Goal: Check status: Check status

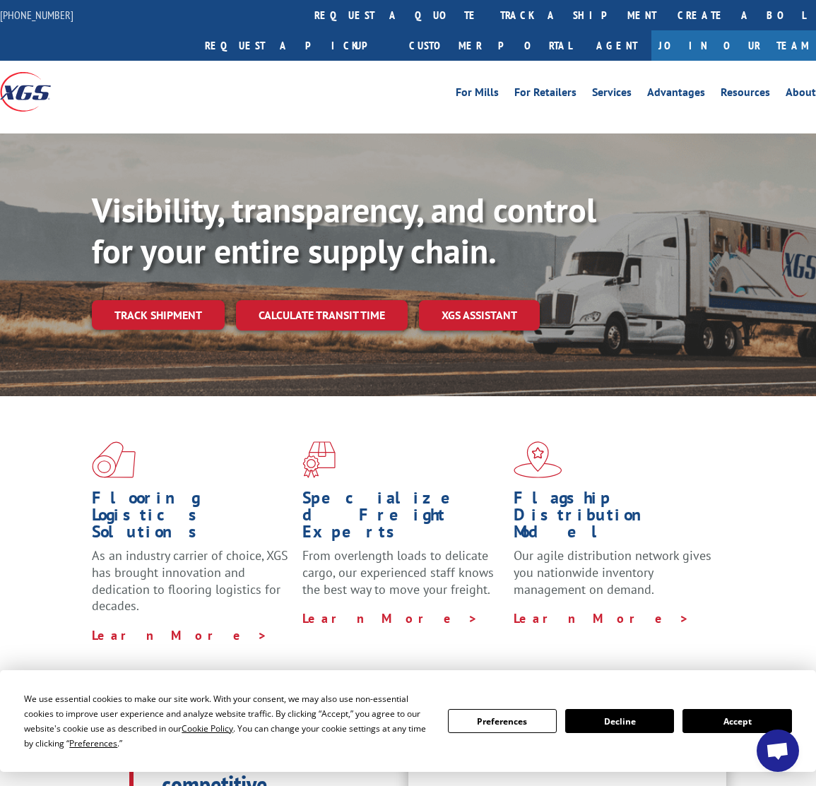
click at [747, 711] on button "Accept" at bounding box center [736, 721] width 109 height 24
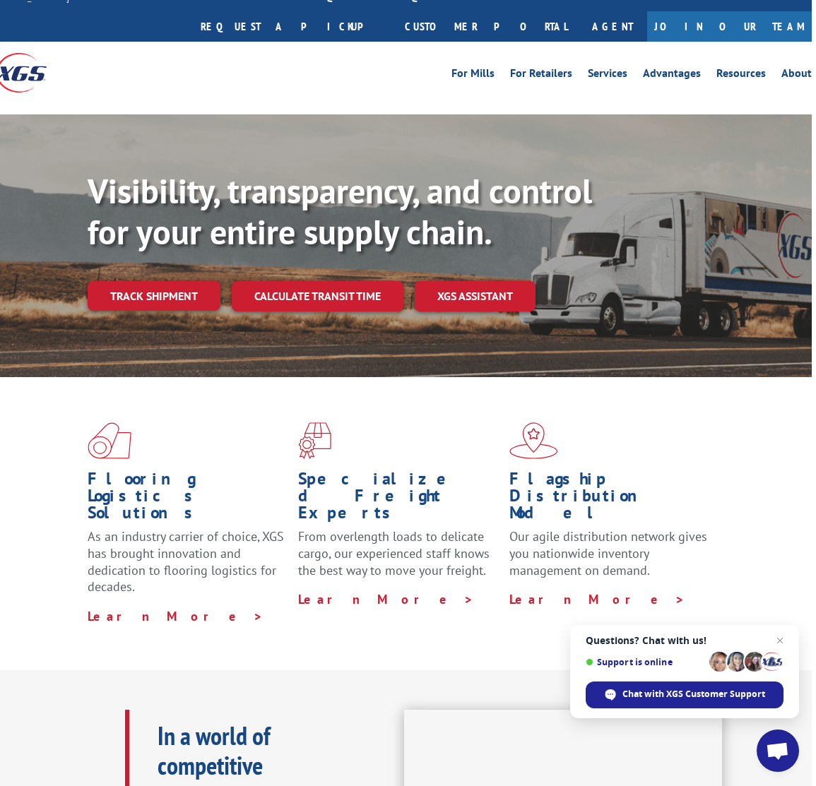
scroll to position [23, 4]
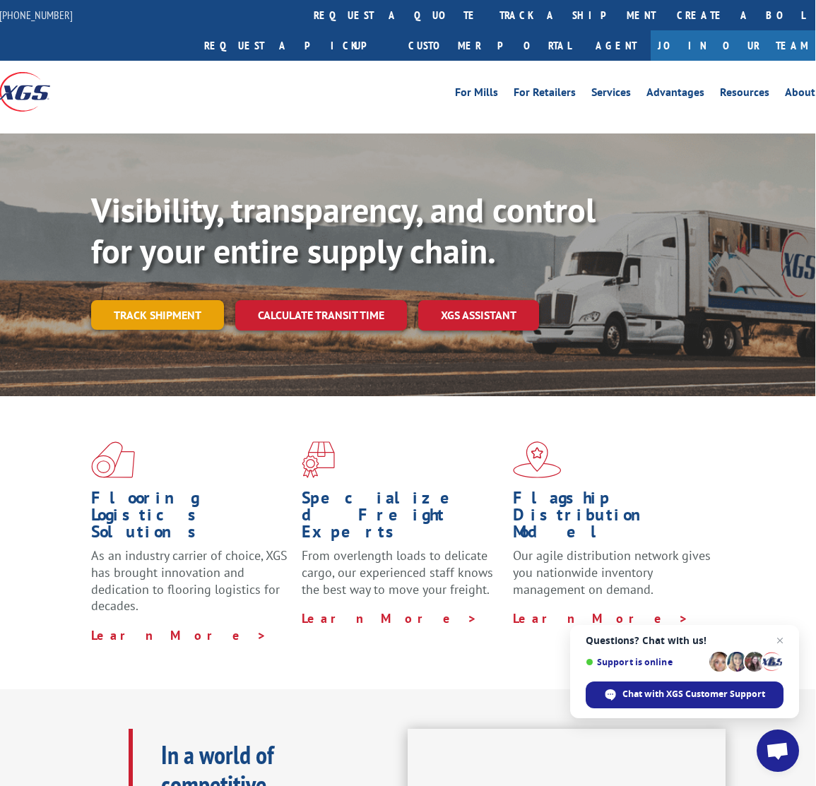
scroll to position [0, 1]
click at [171, 300] on link "Track shipment" at bounding box center [157, 315] width 133 height 30
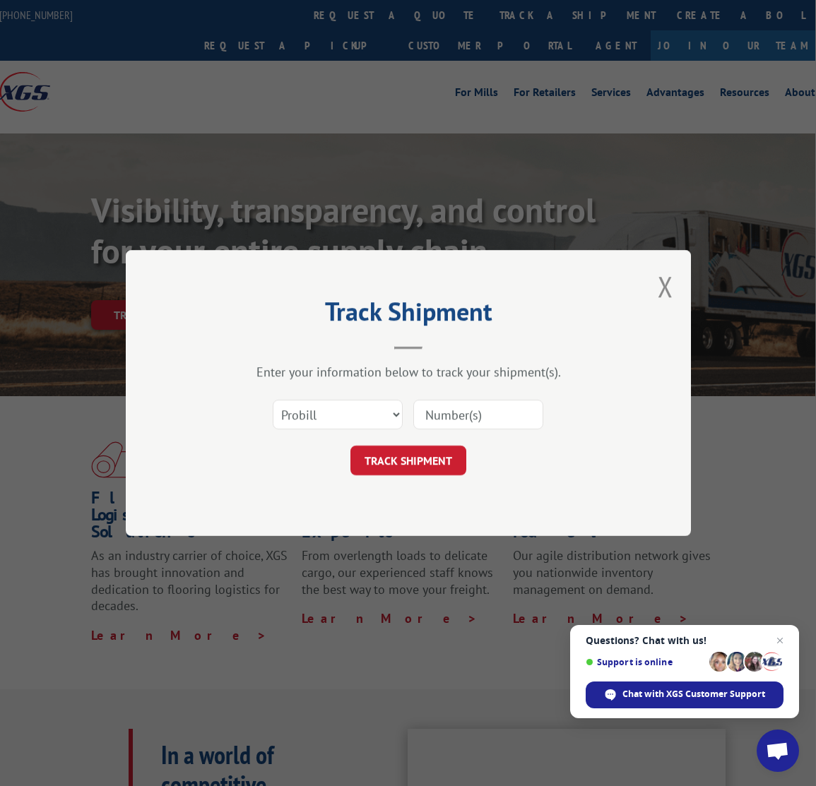
click at [453, 409] on input at bounding box center [478, 415] width 130 height 30
paste input "MOH02-CTM"
type input "MOH02-CTM"
click at [436, 456] on button "TRACK SHIPMENT" at bounding box center [408, 461] width 116 height 30
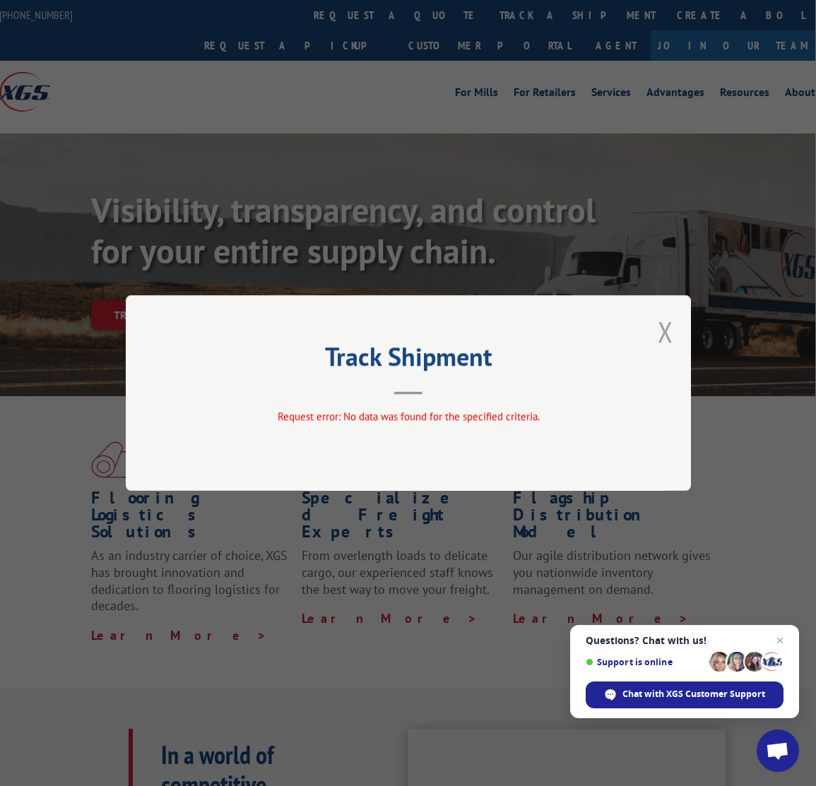
click at [666, 332] on button "Close modal" at bounding box center [666, 331] width 16 height 37
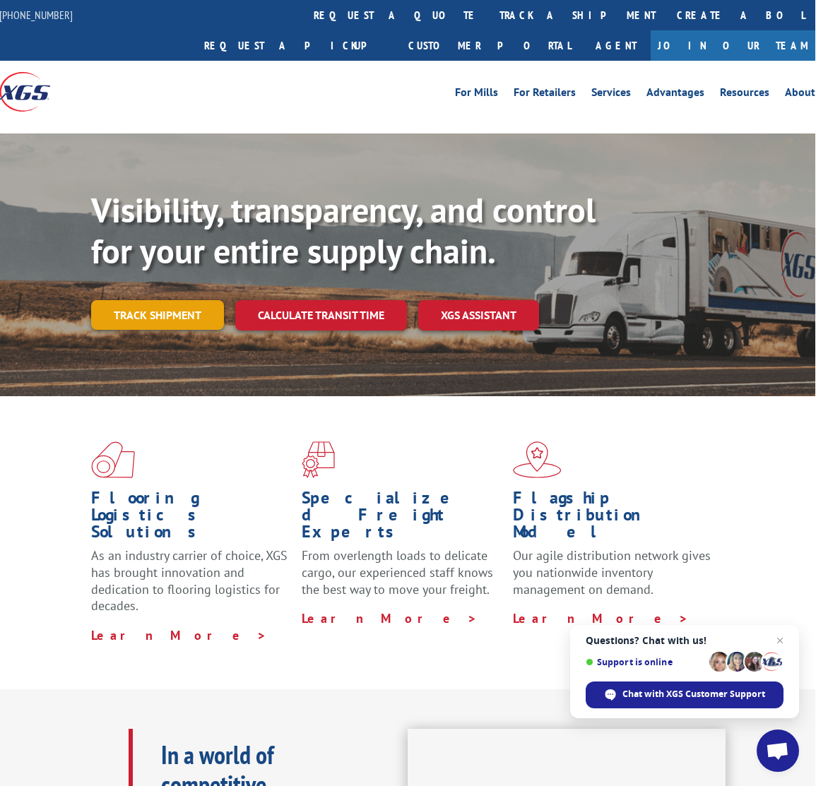
click at [194, 300] on link "Track shipment" at bounding box center [157, 315] width 133 height 30
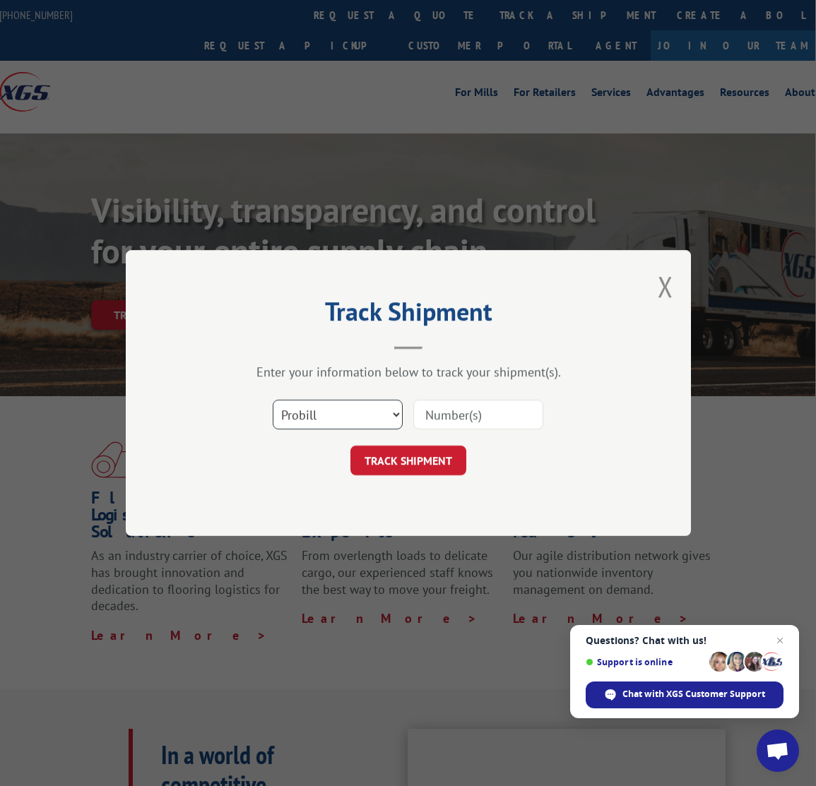
select select "po"
click at [477, 413] on input at bounding box center [478, 415] width 130 height 30
paste input "MOH02-CTM"
type input "MOH02-CTM"
click at [408, 454] on button "TRACK SHIPMENT" at bounding box center [408, 461] width 116 height 30
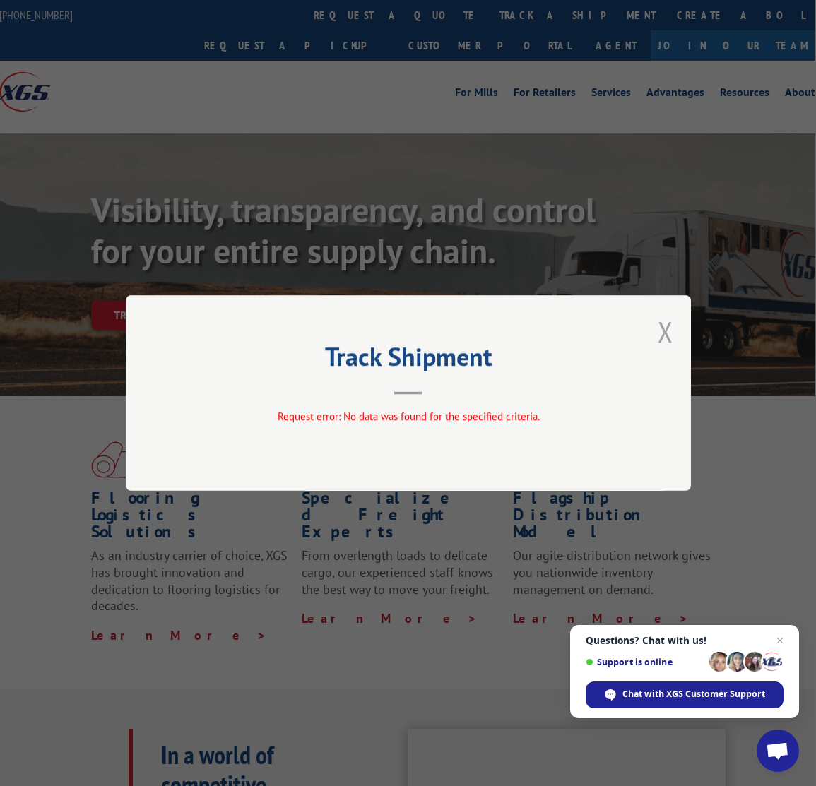
click at [667, 329] on button "Close modal" at bounding box center [666, 331] width 16 height 37
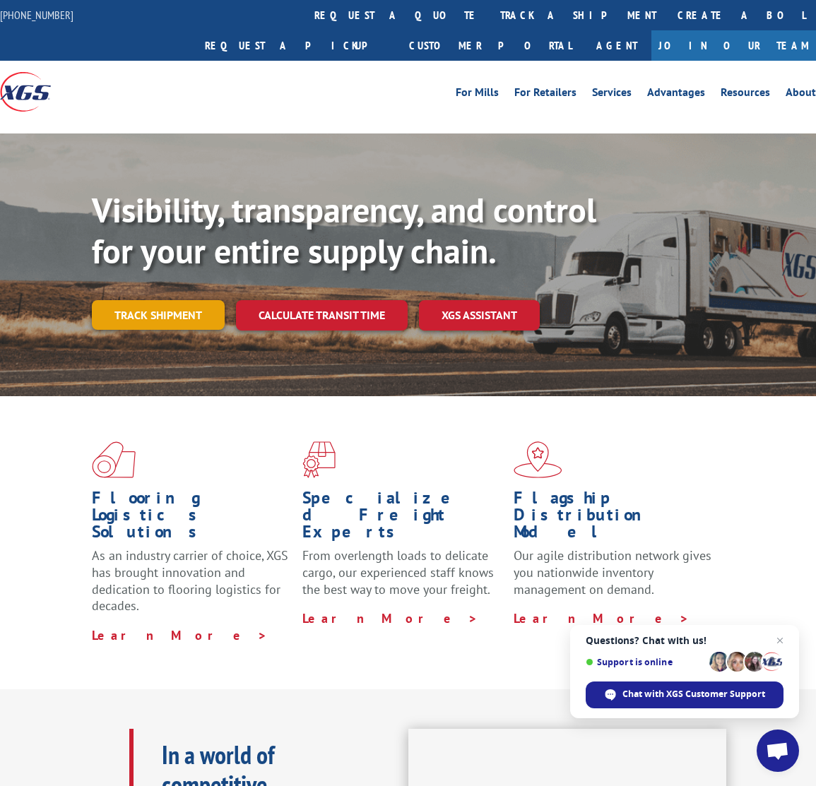
click at [160, 300] on link "Track shipment" at bounding box center [158, 315] width 133 height 30
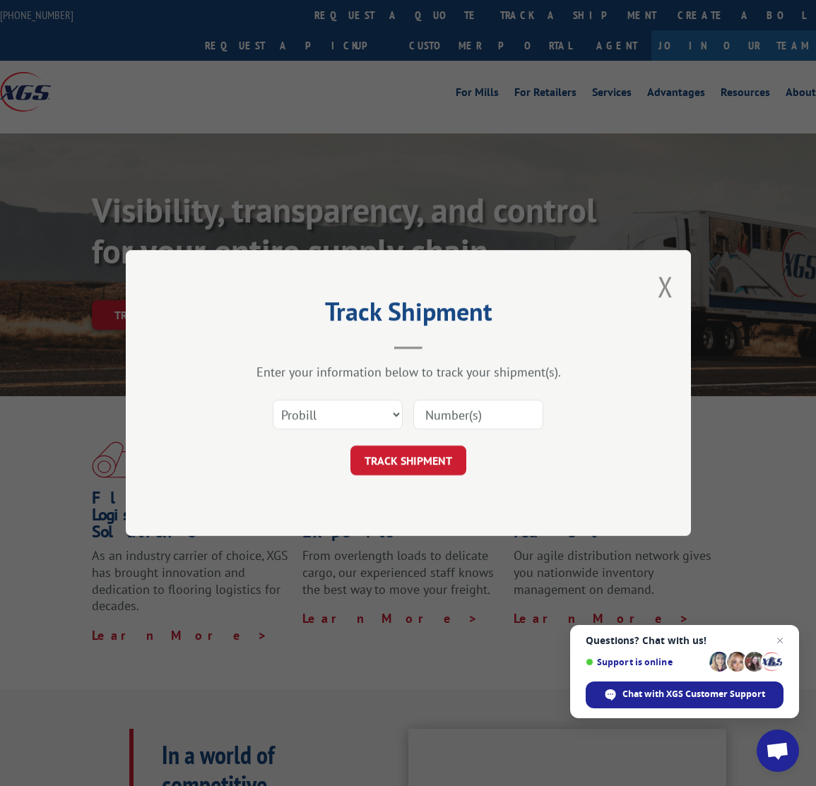
click at [457, 414] on input at bounding box center [478, 415] width 130 height 30
select select "bol"
click at [456, 416] on input at bounding box center [478, 415] width 130 height 30
type input "17402929"
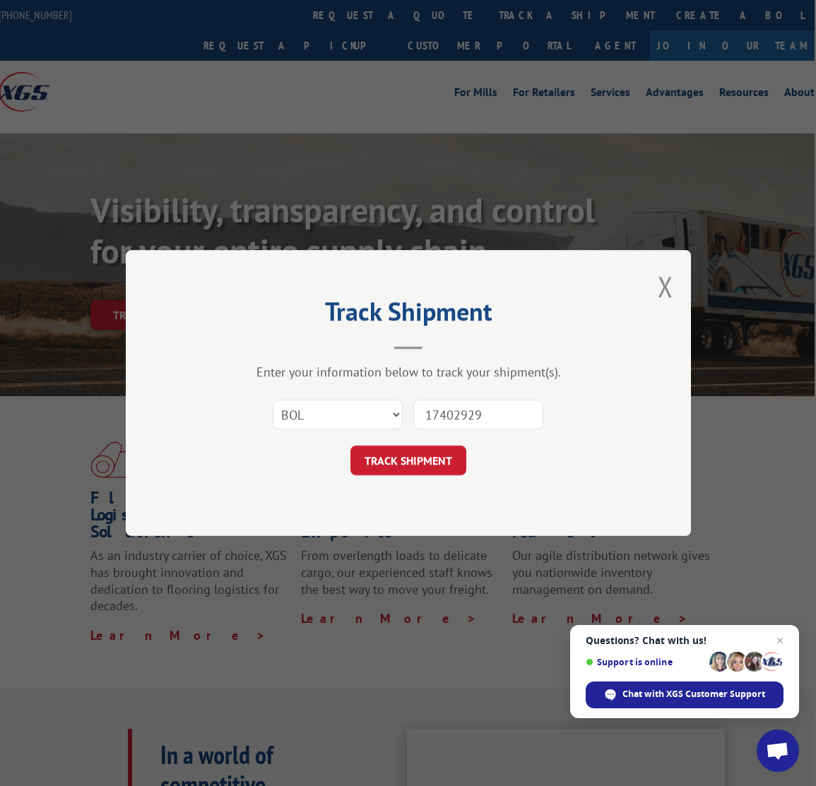
scroll to position [1, 1]
click at [442, 459] on button "TRACK SHIPMENT" at bounding box center [408, 461] width 116 height 30
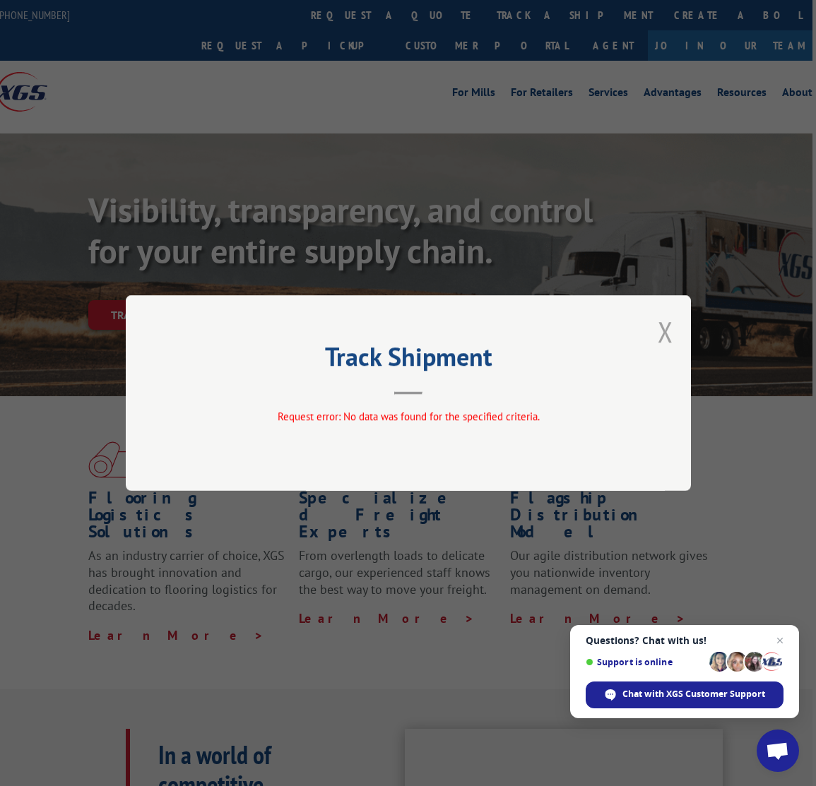
click at [666, 328] on button "Close modal" at bounding box center [666, 331] width 16 height 37
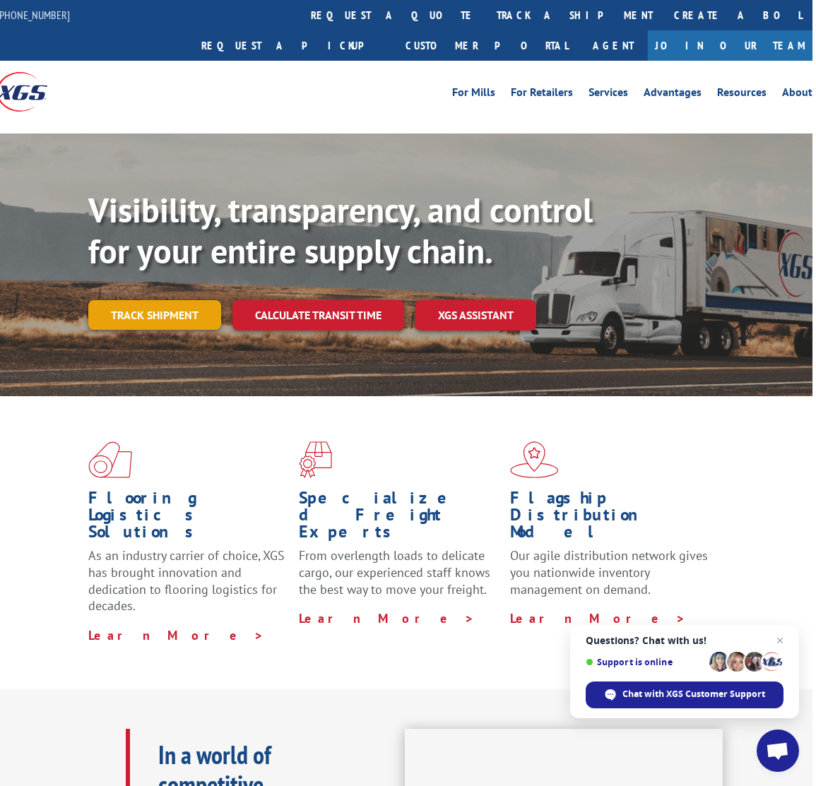
click at [158, 300] on link "Track shipment" at bounding box center [154, 315] width 133 height 30
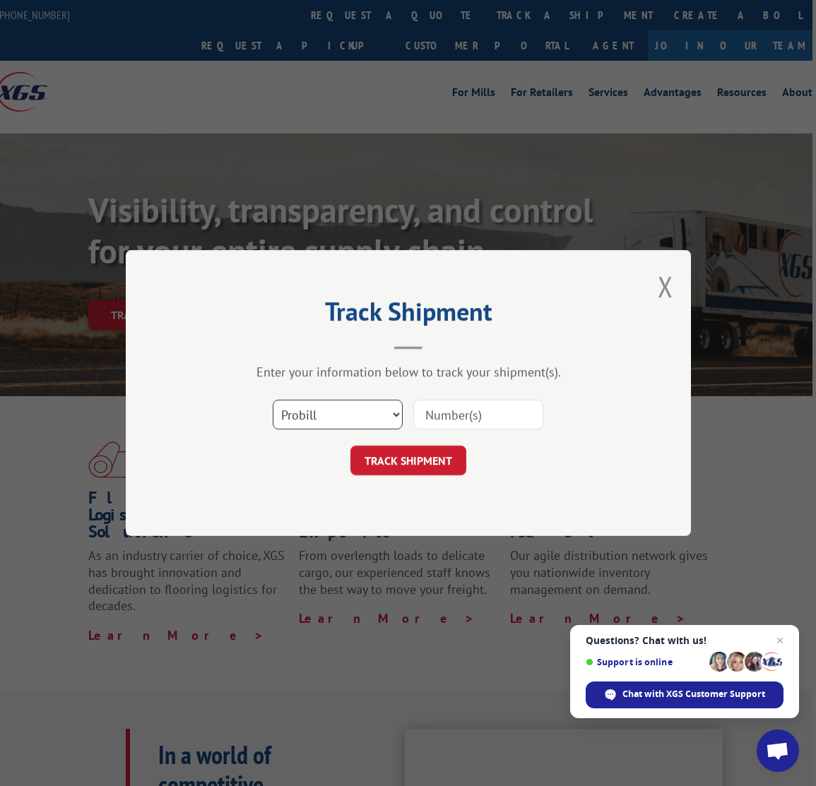
select select "bol"
click at [454, 410] on input at bounding box center [478, 415] width 130 height 30
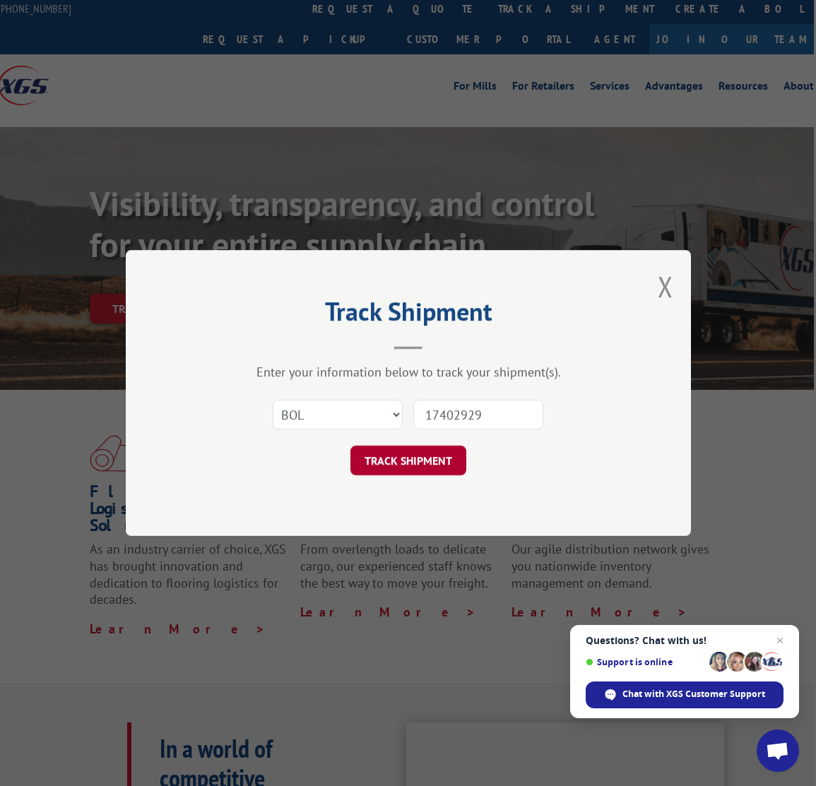
type input "17402929"
click at [416, 452] on button "TRACK SHIPMENT" at bounding box center [408, 461] width 116 height 30
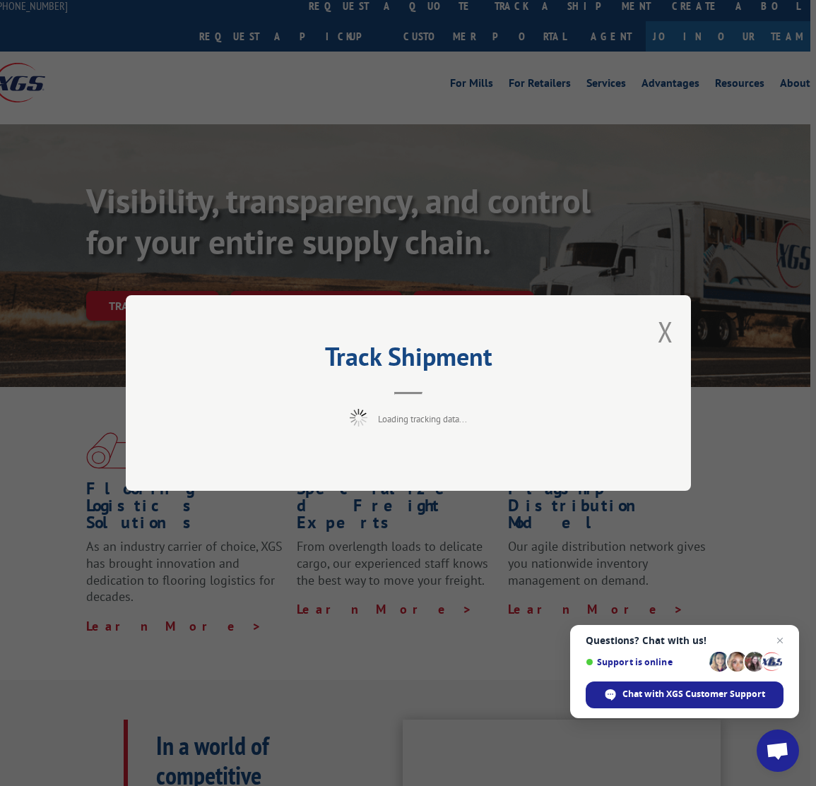
scroll to position [9, 1]
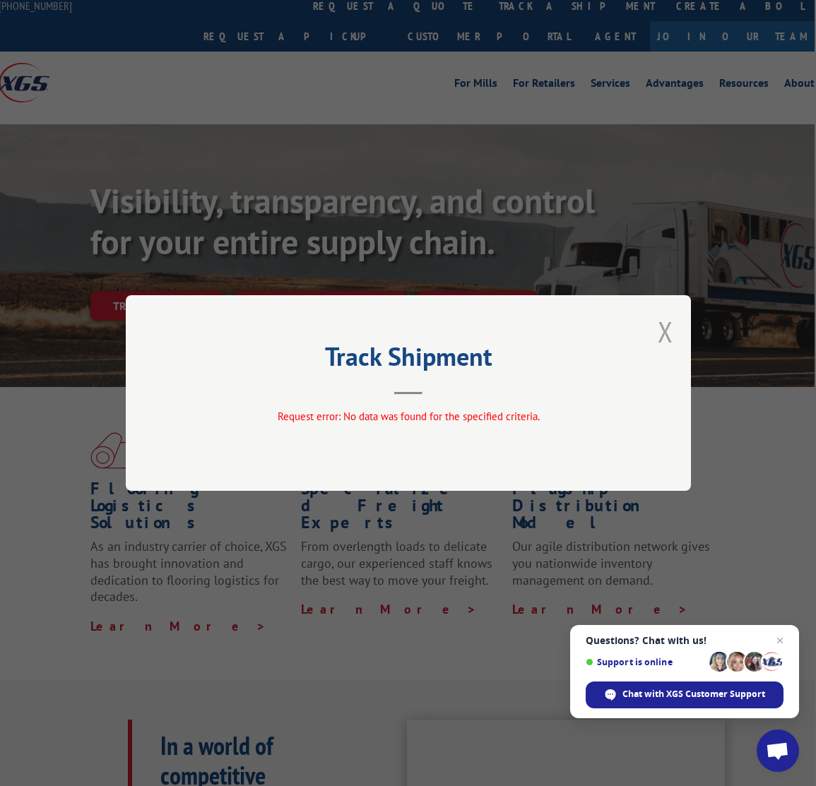
click at [663, 332] on button "Close modal" at bounding box center [666, 331] width 16 height 37
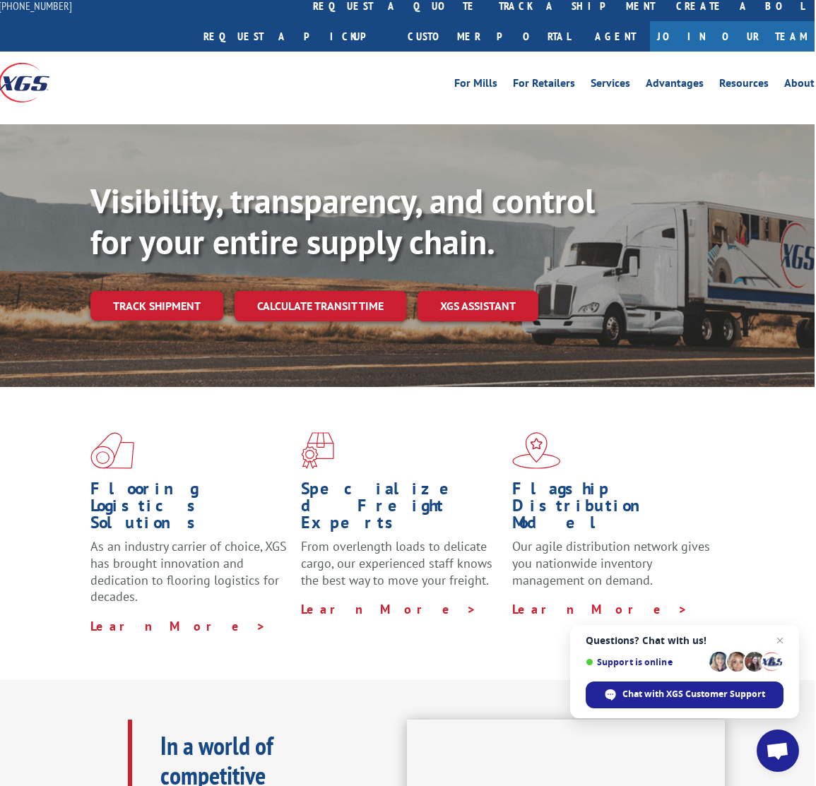
scroll to position [9, 2]
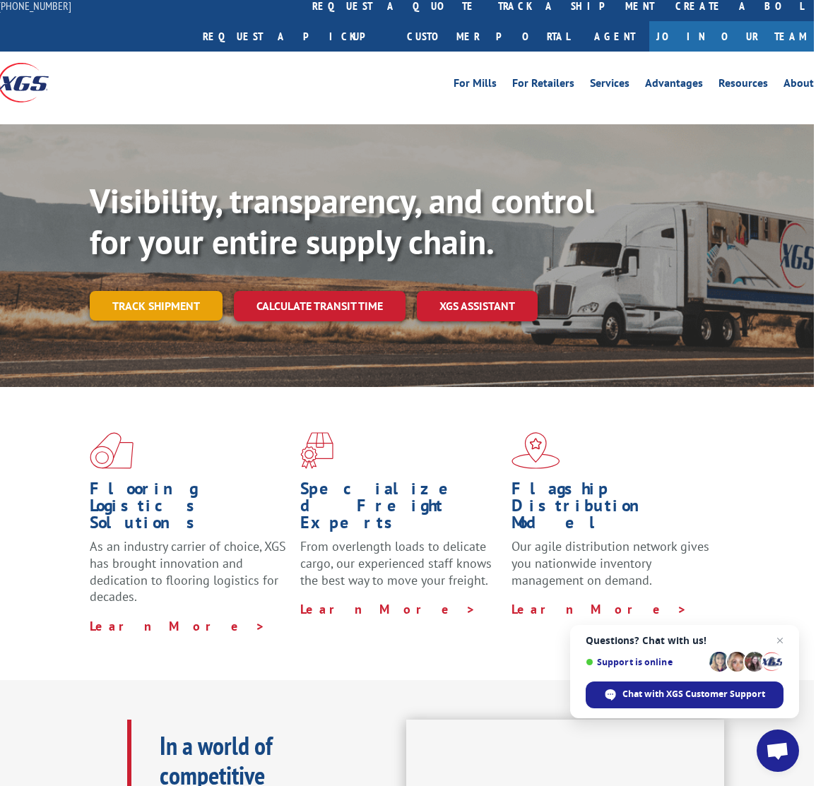
click at [184, 291] on link "Track shipment" at bounding box center [156, 306] width 133 height 30
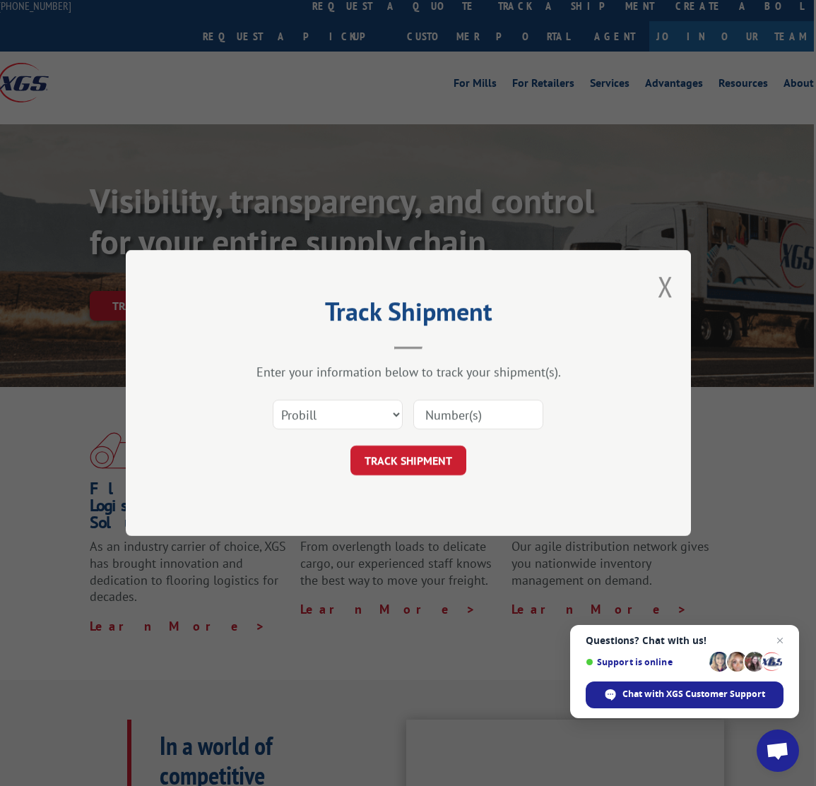
scroll to position [9, 3]
select select "po"
click at [444, 412] on input at bounding box center [478, 415] width 130 height 30
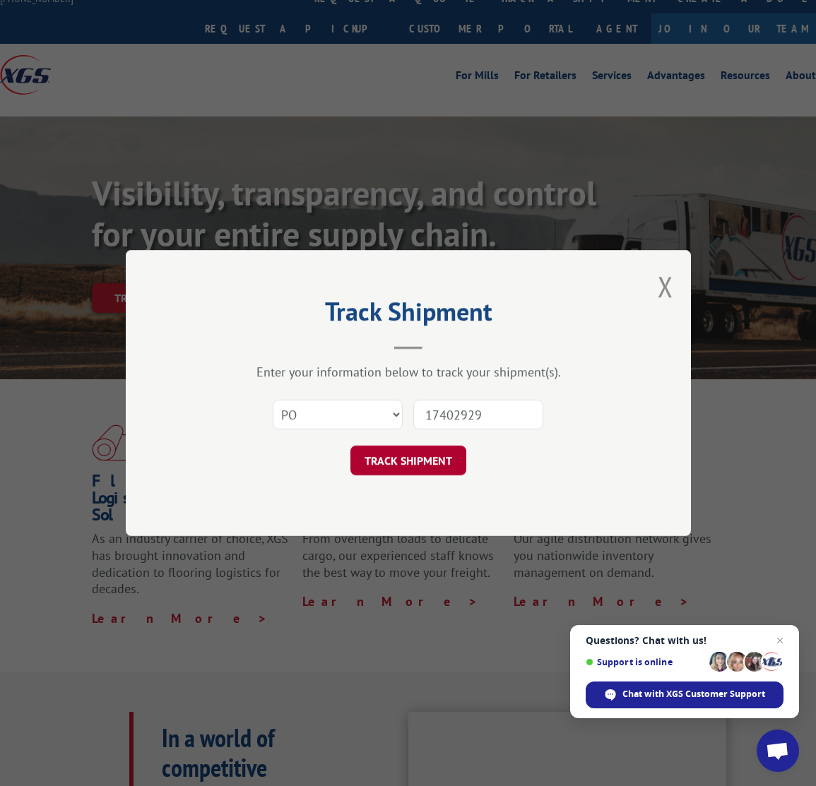
type input "17402929"
click at [409, 459] on button "TRACK SHIPMENT" at bounding box center [408, 461] width 116 height 30
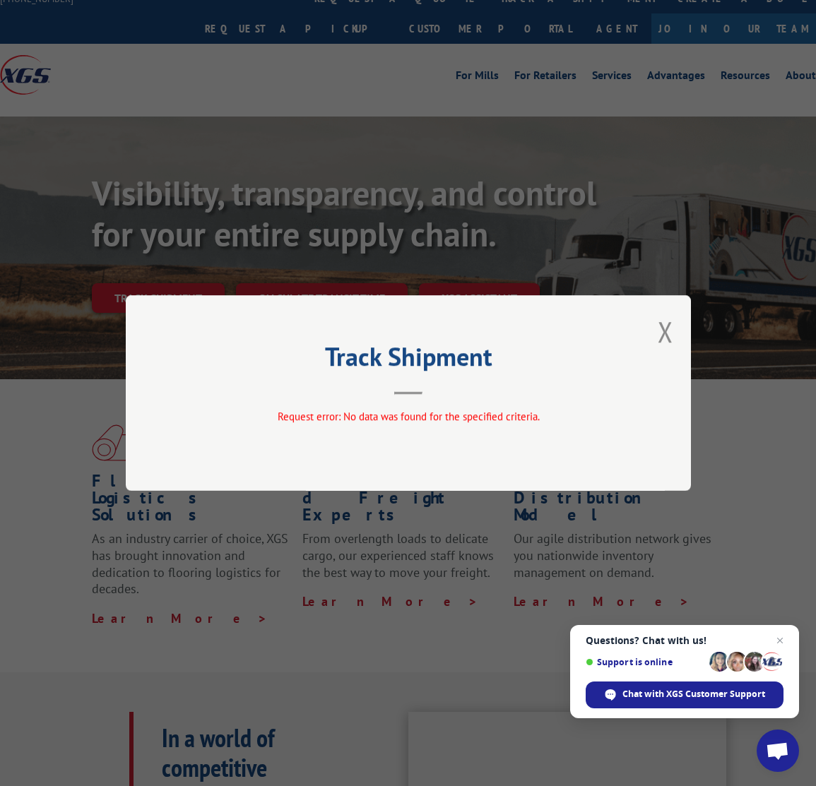
click at [657, 327] on div "Track Shipment Request error: No data was found for the specified criteria." at bounding box center [408, 393] width 565 height 196
click at [666, 326] on button "Close modal" at bounding box center [666, 331] width 16 height 37
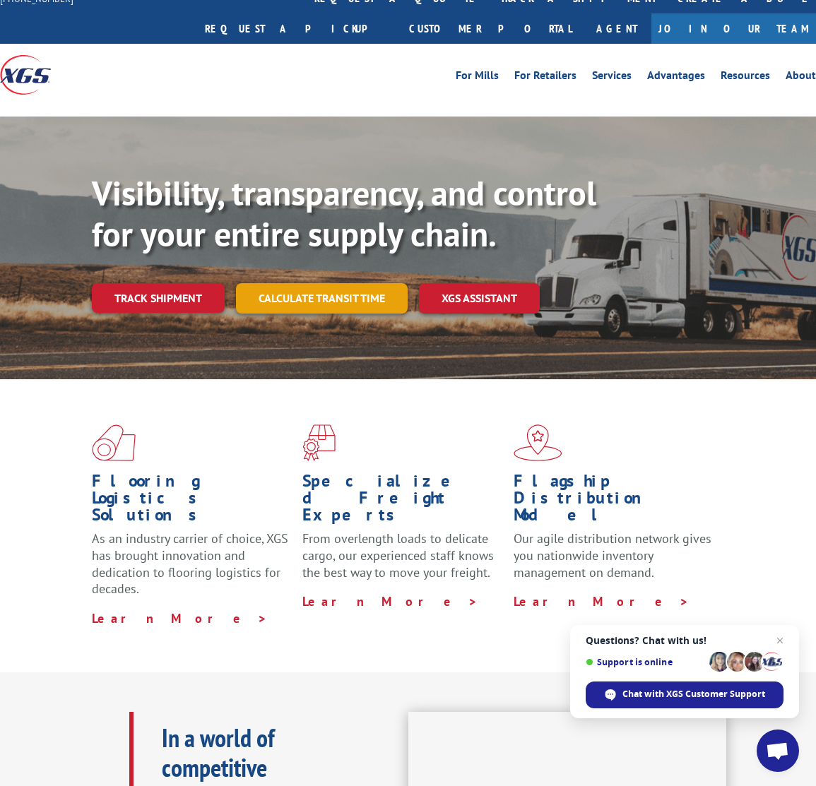
click at [344, 283] on link "Calculate transit time" at bounding box center [322, 298] width 172 height 30
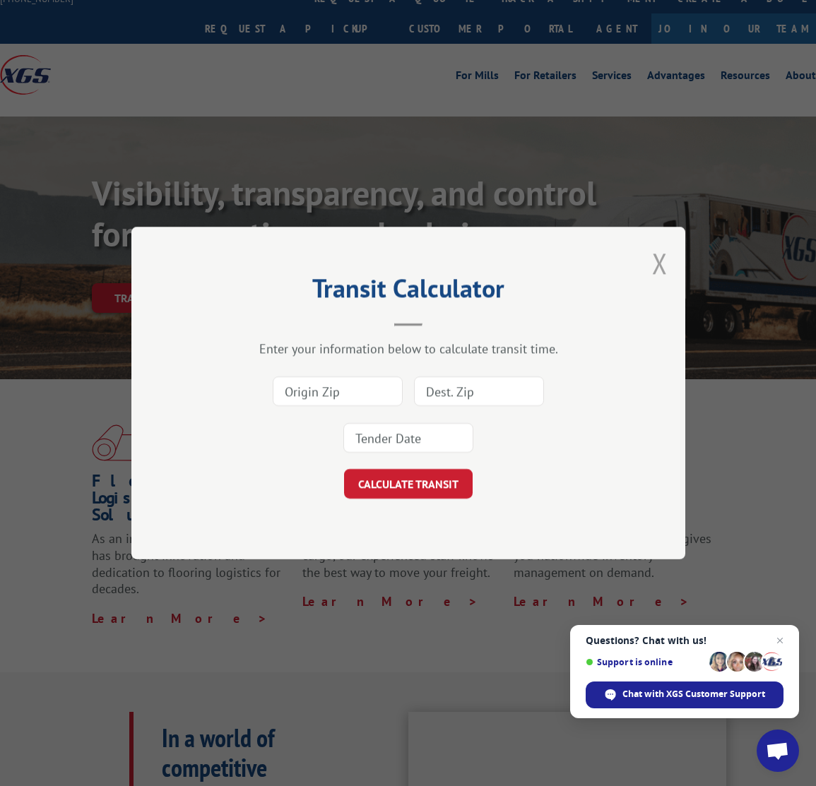
click at [654, 266] on button "Close modal" at bounding box center [660, 262] width 16 height 37
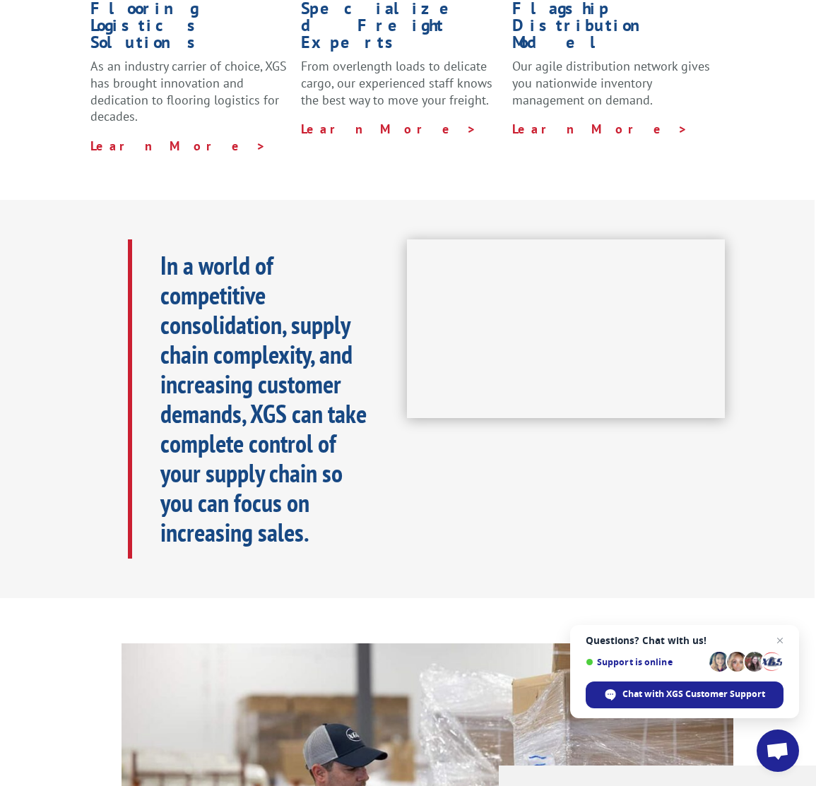
scroll to position [466, 1]
